Goal: Information Seeking & Learning: Understand process/instructions

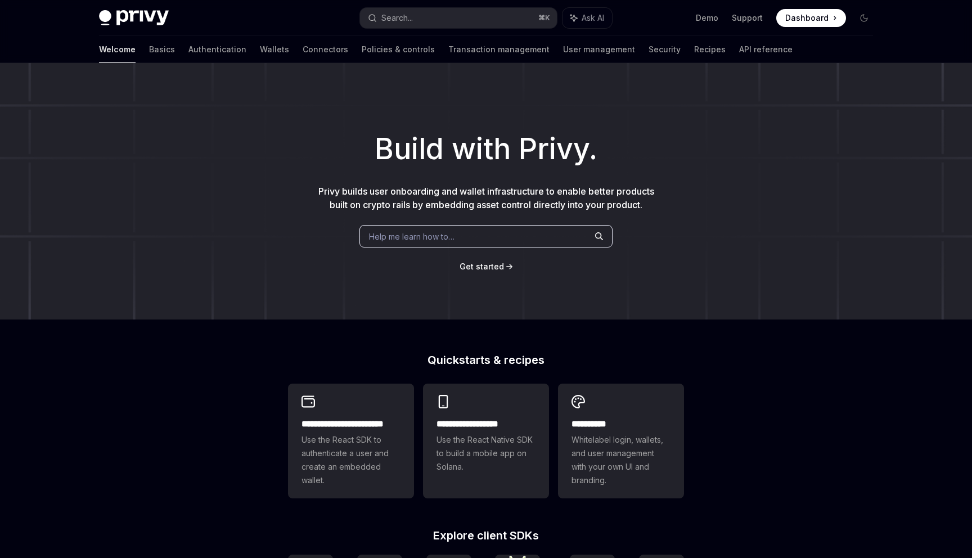
click at [124, 50] on div "Welcome Basics Authentication Wallets Connectors Policies & controls Transactio…" at bounding box center [446, 49] width 694 height 27
click at [149, 50] on link "Basics" at bounding box center [162, 49] width 26 height 27
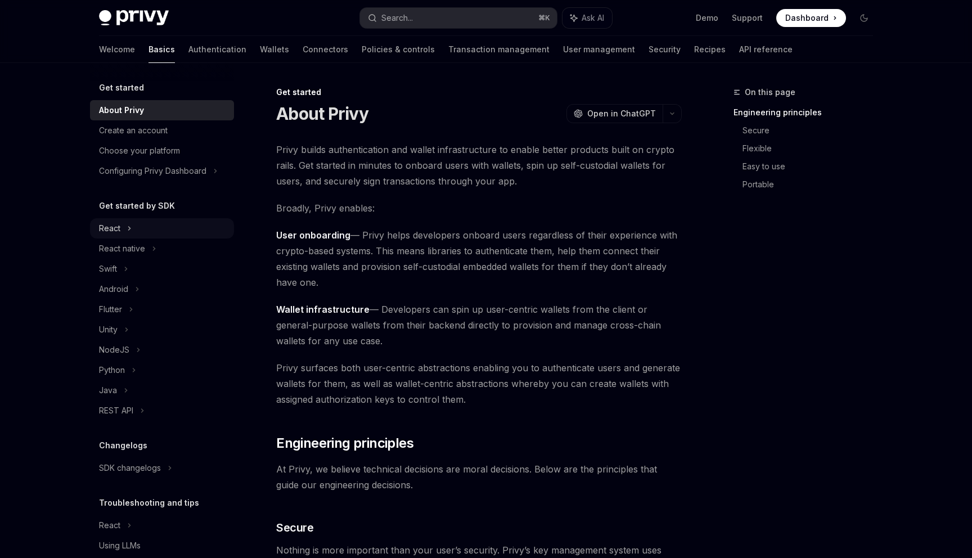
click at [130, 233] on icon at bounding box center [129, 229] width 5 height 14
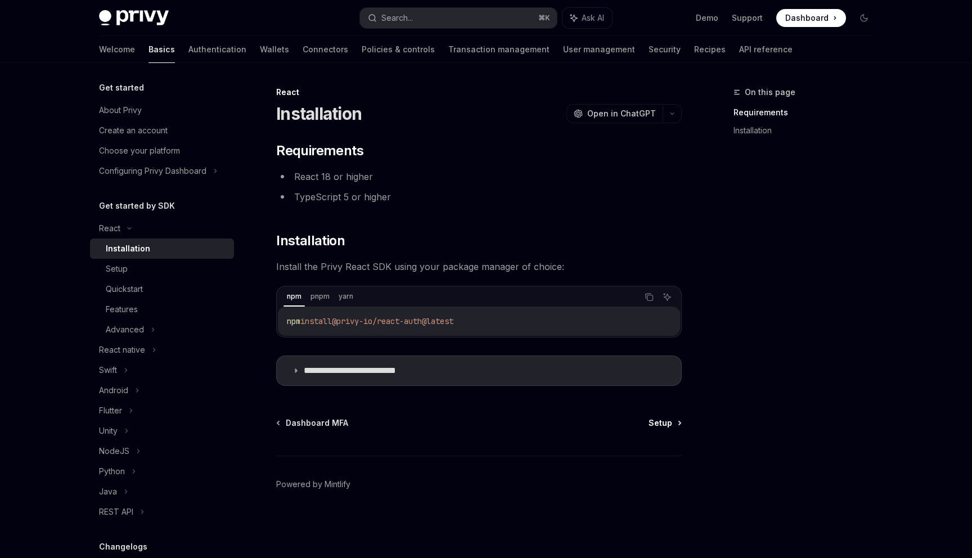
click at [669, 421] on span "Setup" at bounding box center [661, 423] width 24 height 11
type textarea "*"
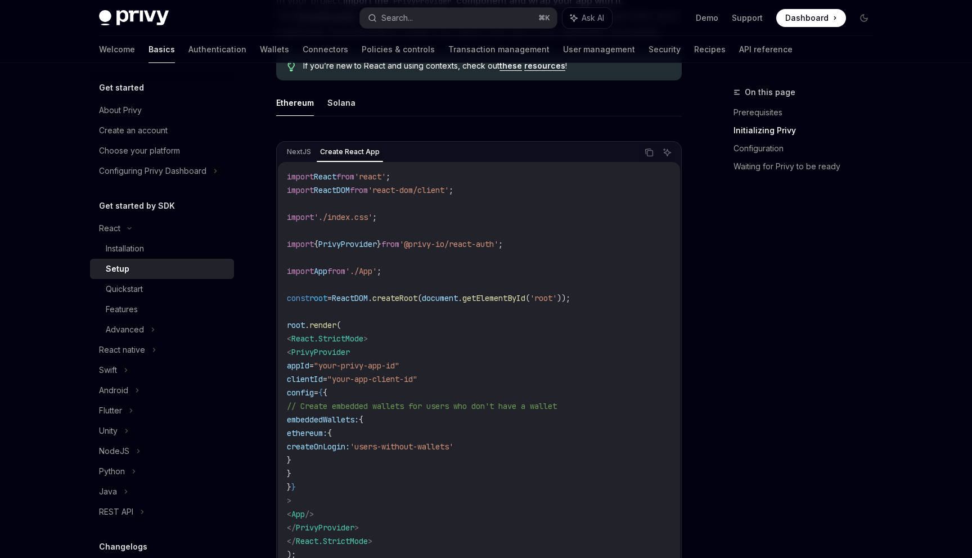
scroll to position [320, 0]
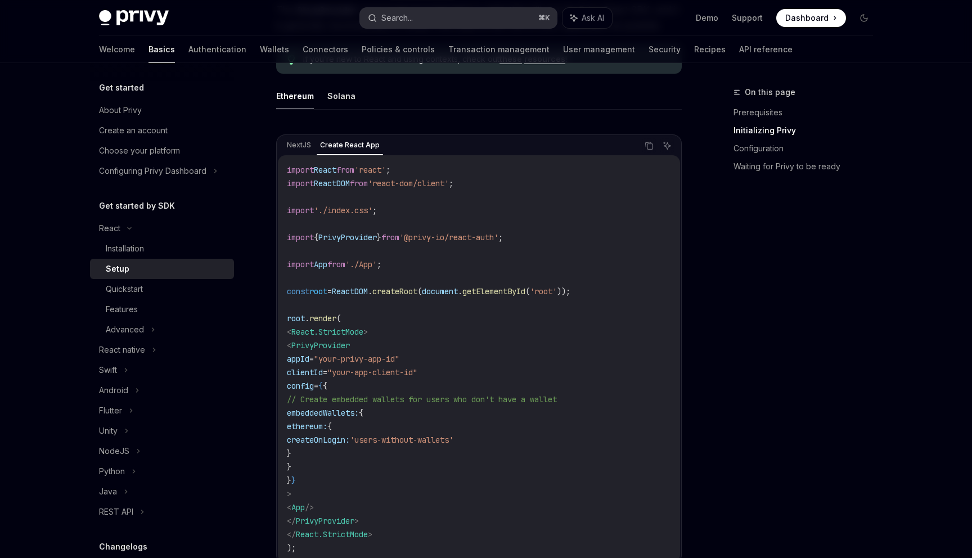
click at [387, 16] on div "Search..." at bounding box center [398, 18] width 32 height 14
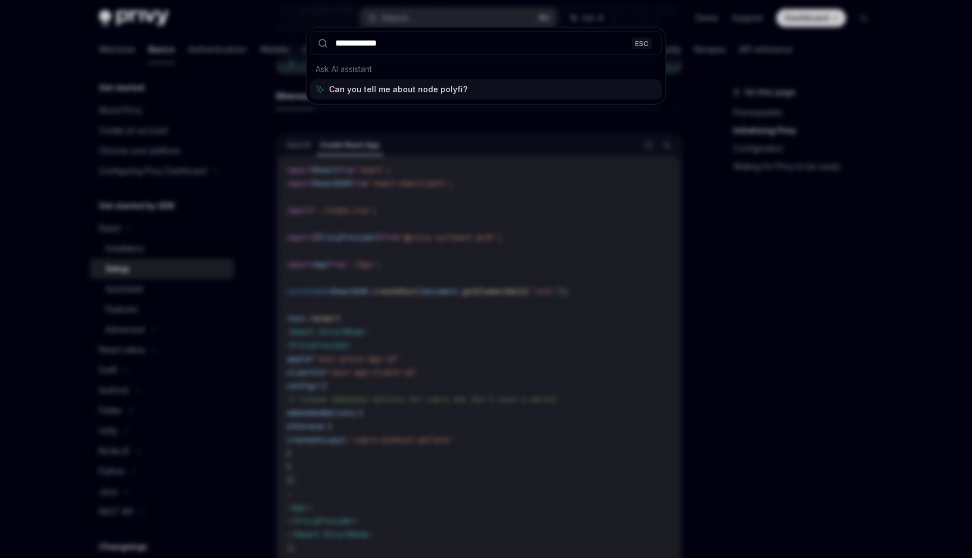
type input "**********"
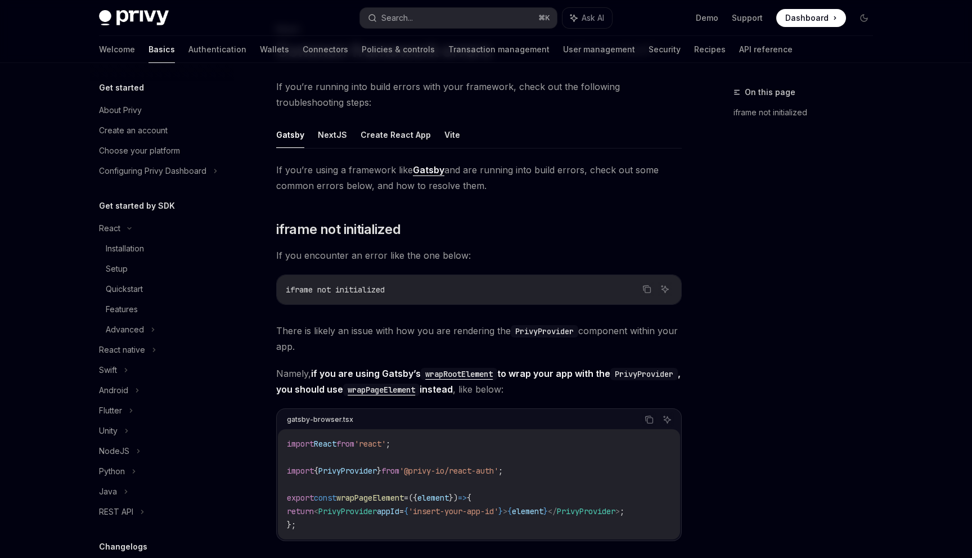
scroll to position [243, 0]
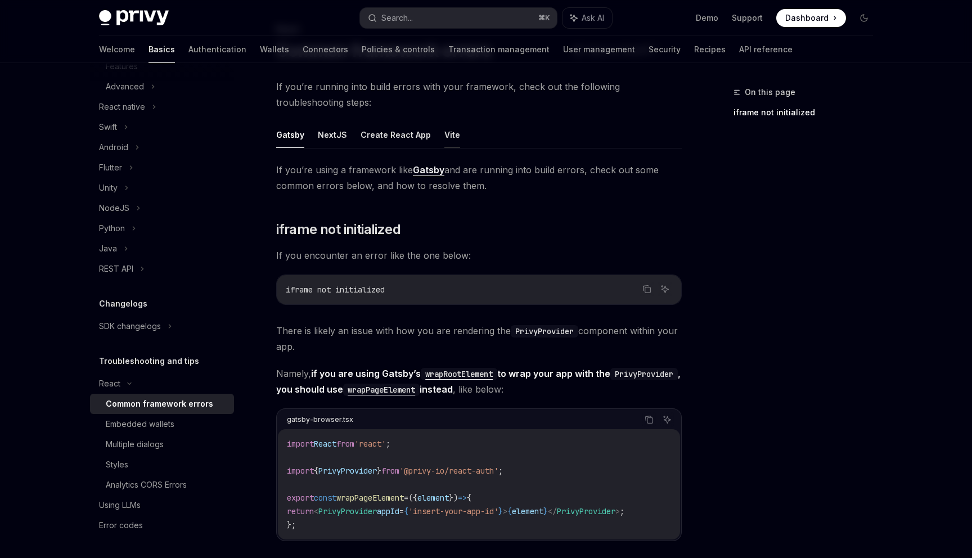
click at [447, 138] on button "Vite" at bounding box center [453, 135] width 16 height 26
type textarea "*"
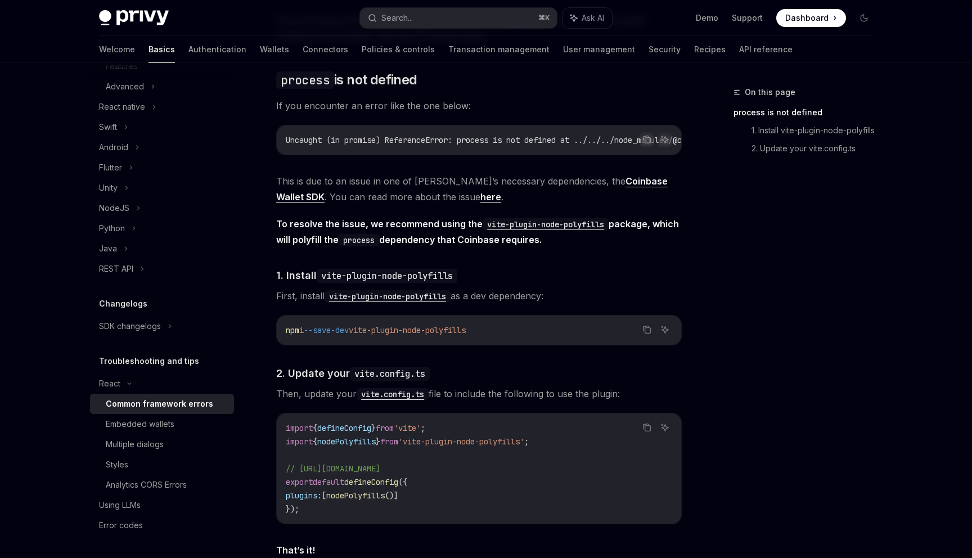
scroll to position [277, 0]
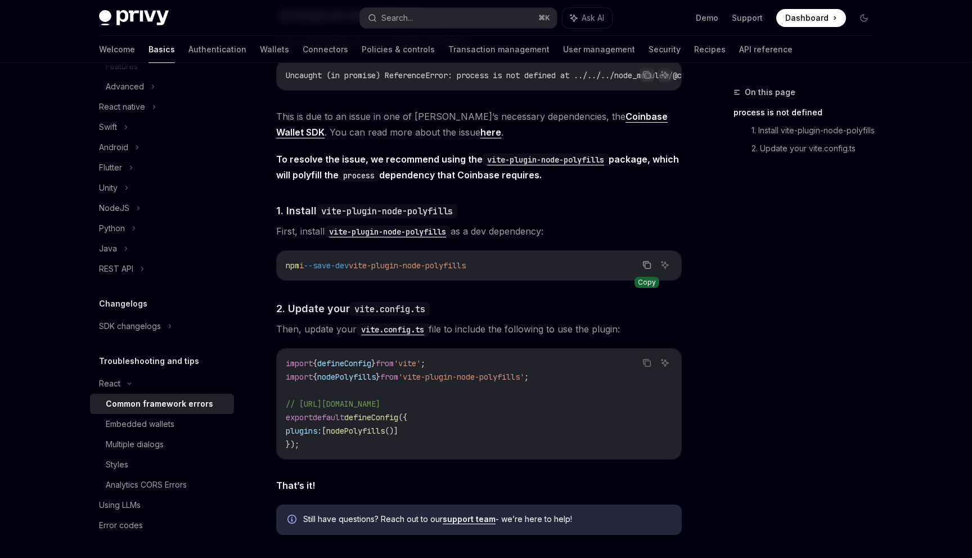
click at [645, 270] on icon "Copy the contents from the code block" at bounding box center [647, 265] width 9 height 9
